Goal: Find specific page/section: Find specific page/section

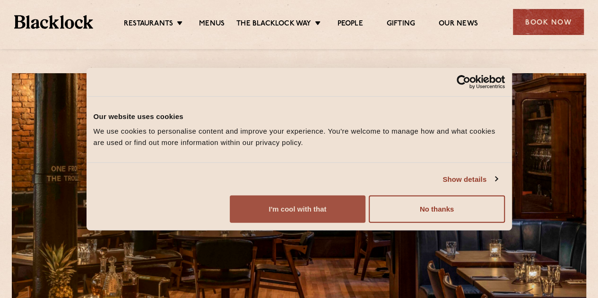
click at [366, 223] on button "I'm cool with that" at bounding box center [298, 209] width 136 height 27
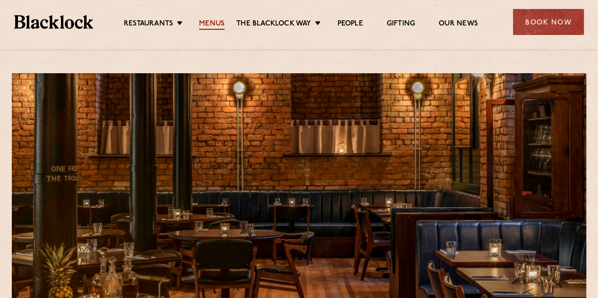
click at [210, 23] on link "Menus" at bounding box center [212, 24] width 26 height 10
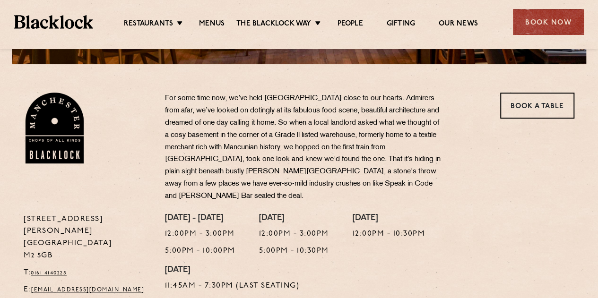
scroll to position [275, 0]
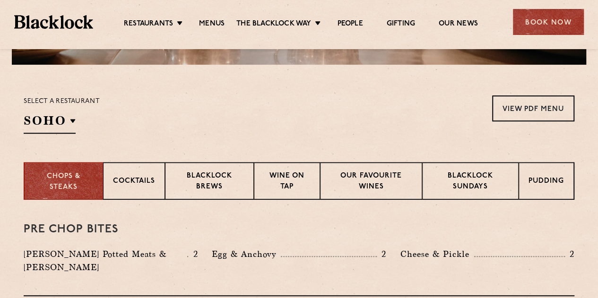
scroll to position [276, 0]
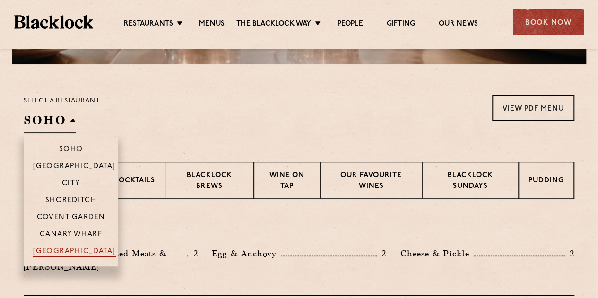
click at [79, 249] on p "[GEOGRAPHIC_DATA]" at bounding box center [74, 252] width 83 height 9
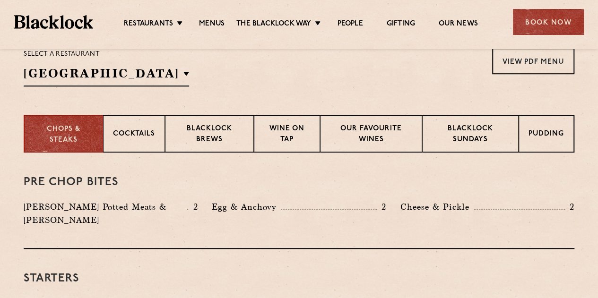
scroll to position [323, 0]
